Goal: Find specific page/section

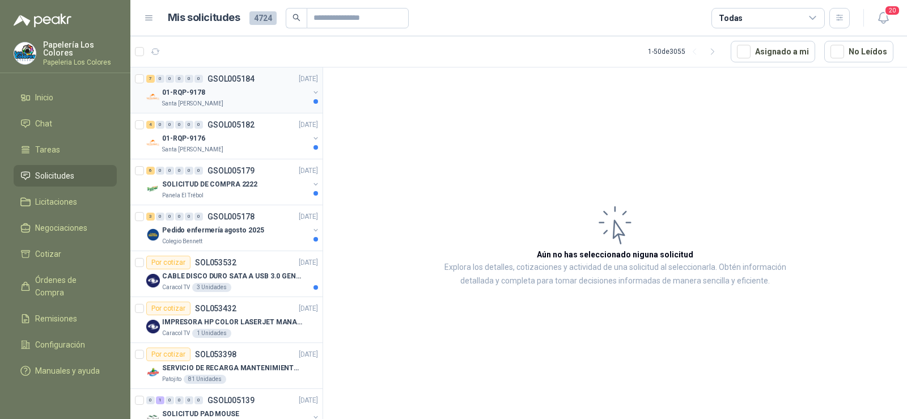
click at [200, 101] on p "Santa [PERSON_NAME]" at bounding box center [192, 103] width 61 height 9
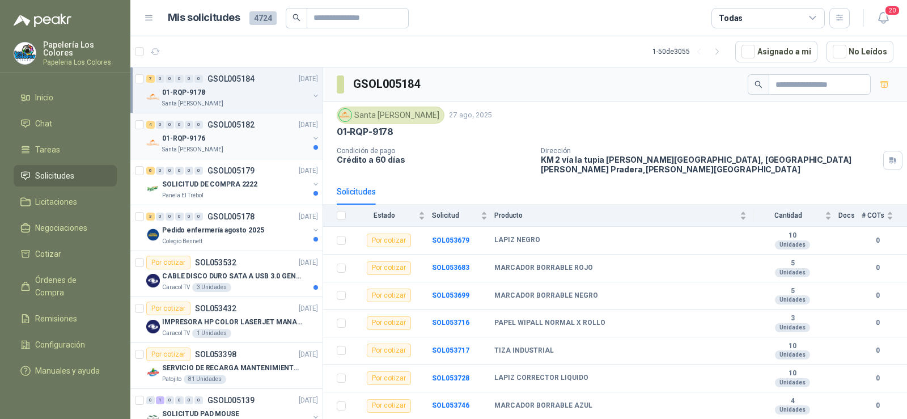
click at [218, 150] on div "Santa [PERSON_NAME]" at bounding box center [235, 149] width 147 height 9
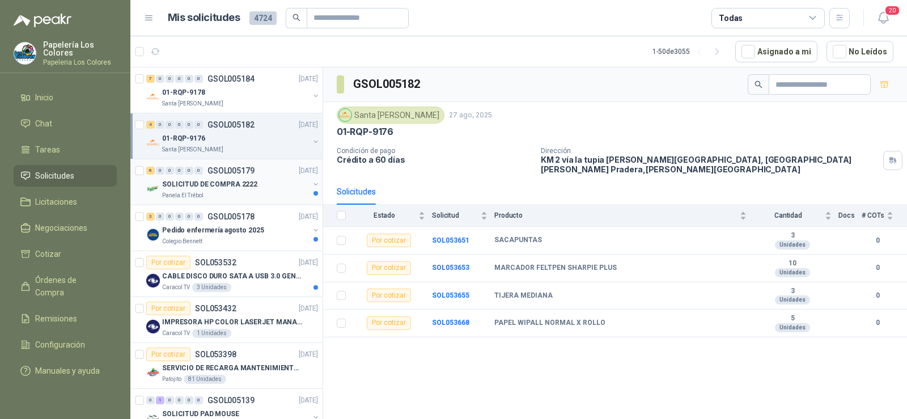
click at [214, 183] on p "SOLICITUD DE COMPRA 2222" at bounding box center [209, 184] width 95 height 11
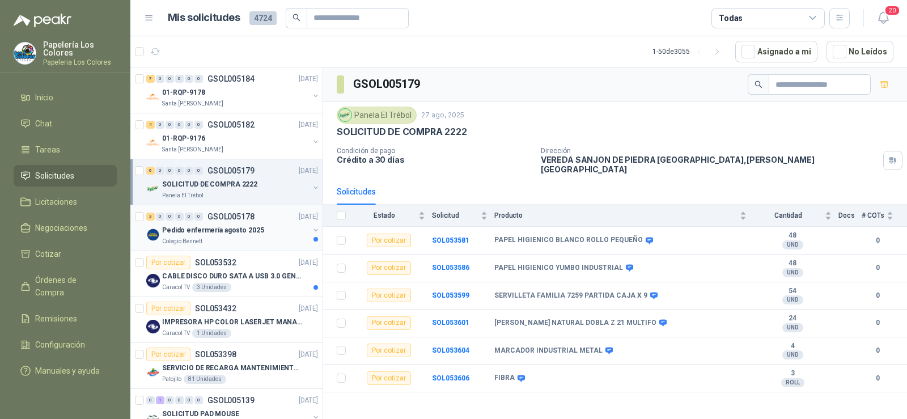
click at [209, 233] on p "Pedido enfermería agosto 2025" at bounding box center [213, 230] width 102 height 11
